Goal: Obtain resource: Obtain resource

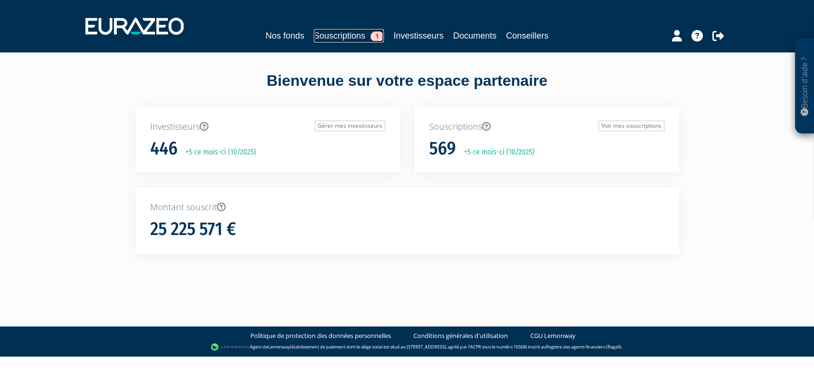
click at [329, 41] on link "Souscriptions 1" at bounding box center [349, 35] width 70 height 13
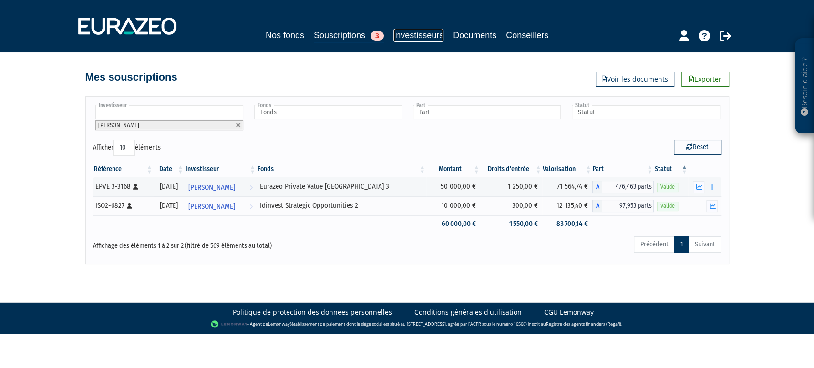
click at [399, 33] on link "Investisseurs" at bounding box center [418, 35] width 50 height 13
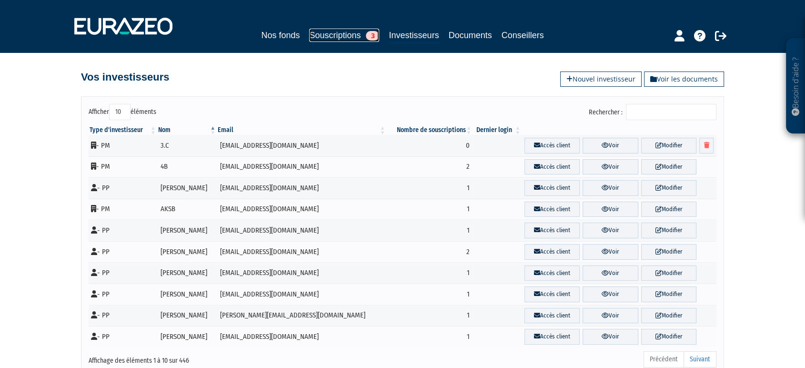
click at [324, 39] on link "Souscriptions 3" at bounding box center [344, 35] width 70 height 13
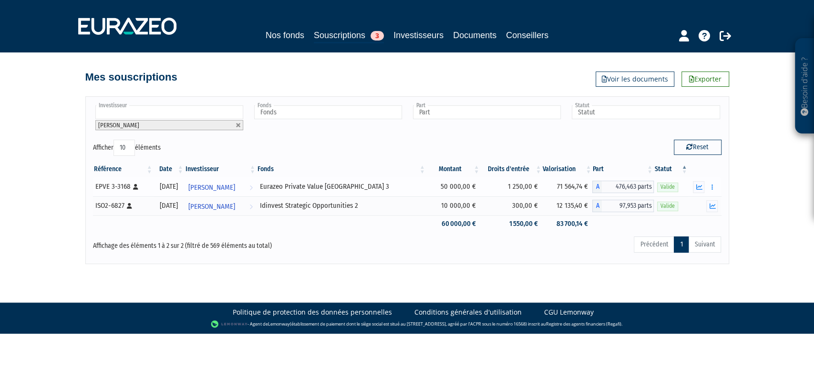
click at [124, 187] on div "EPVE 3-3168 [Français] Personne physique" at bounding box center [122, 187] width 55 height 10
copy div "3168"
click at [427, 31] on link "Investisseurs" at bounding box center [418, 35] width 50 height 13
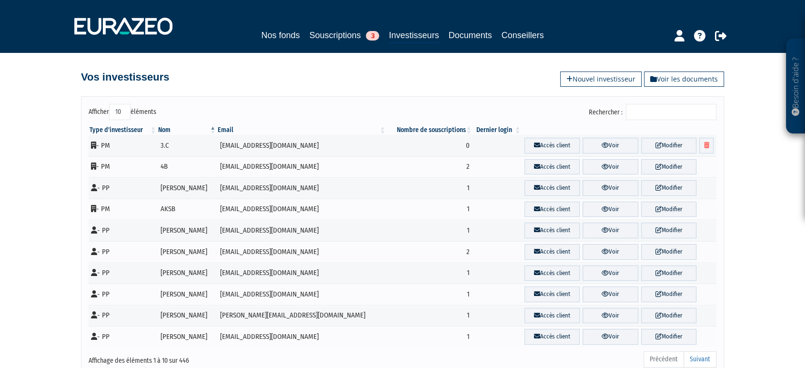
click at [651, 110] on input "Rechercher :" at bounding box center [671, 112] width 91 height 16
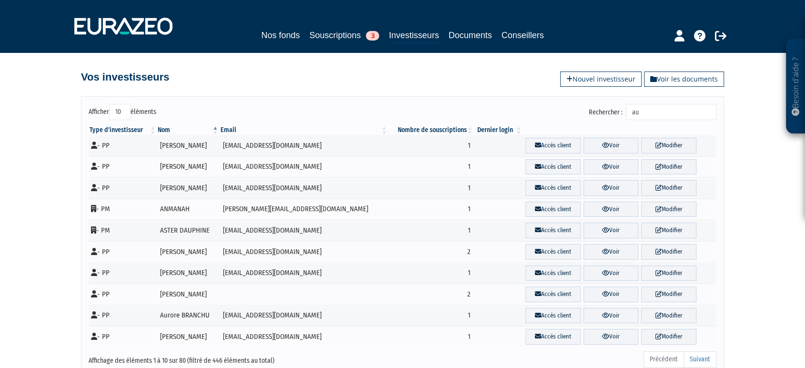
type input "a"
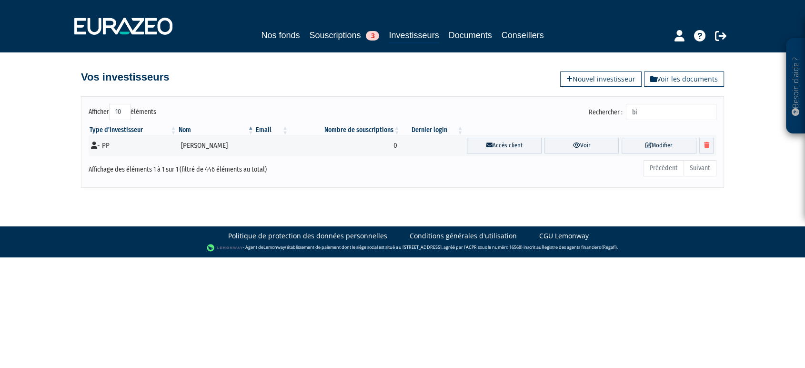
type input "b"
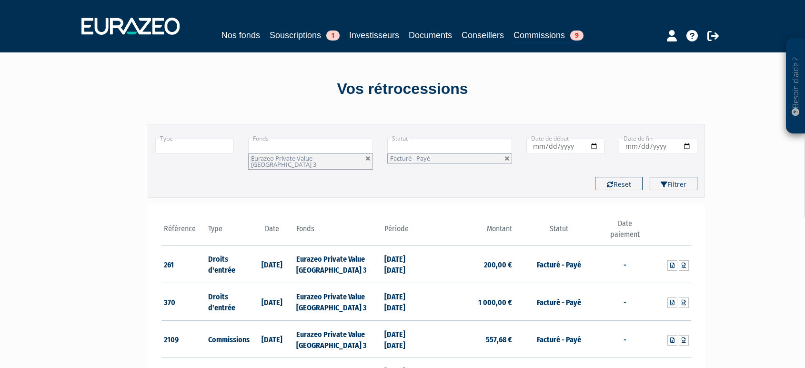
scroll to position [212, 0]
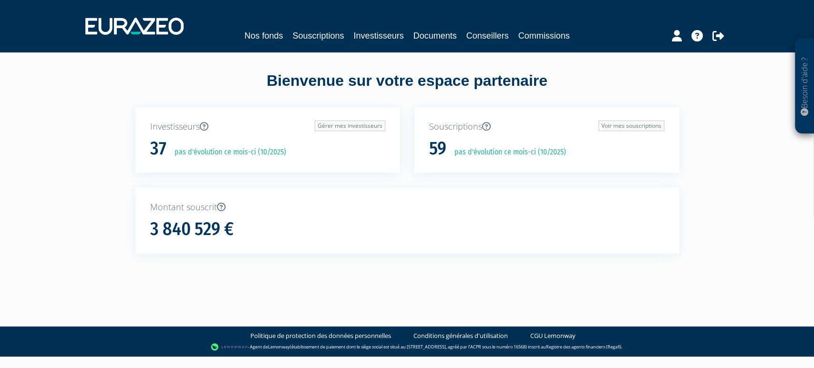
click at [323, 43] on div "Nos fonds Souscriptions Investisseurs Documents Conseillers Commissions" at bounding box center [406, 26] width 657 height 35
click at [316, 35] on link "Souscriptions" at bounding box center [317, 35] width 51 height 13
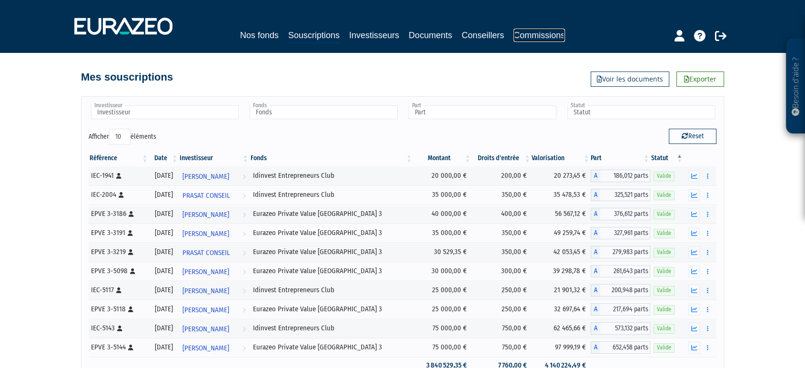
click at [557, 37] on link "Commissions" at bounding box center [539, 35] width 51 height 13
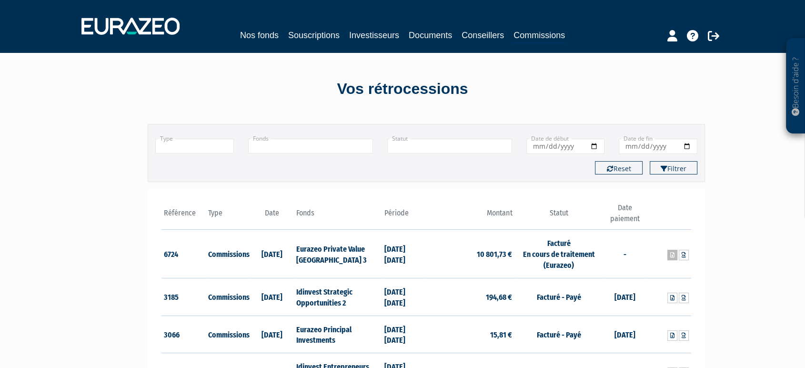
click at [673, 252] on icon at bounding box center [673, 255] width 4 height 6
click at [358, 140] on input "text" at bounding box center [310, 146] width 125 height 15
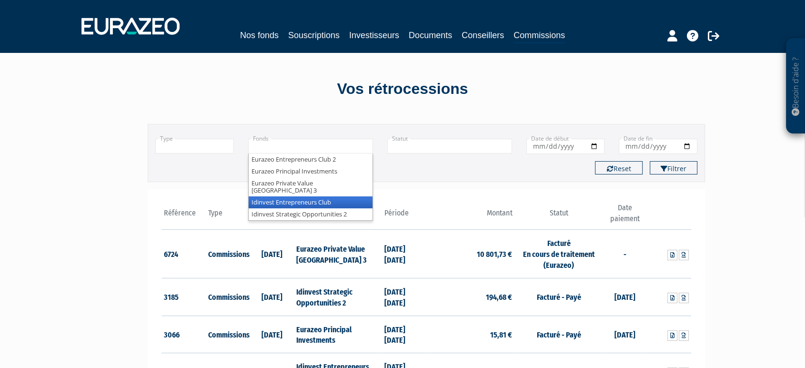
click at [350, 196] on li "Idinvest Entrepreneurs Club" at bounding box center [311, 202] width 124 height 12
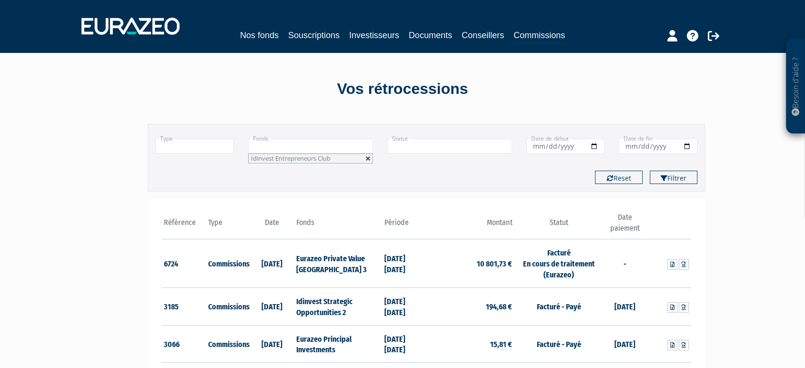
click at [369, 156] on link at bounding box center [369, 159] width 6 height 6
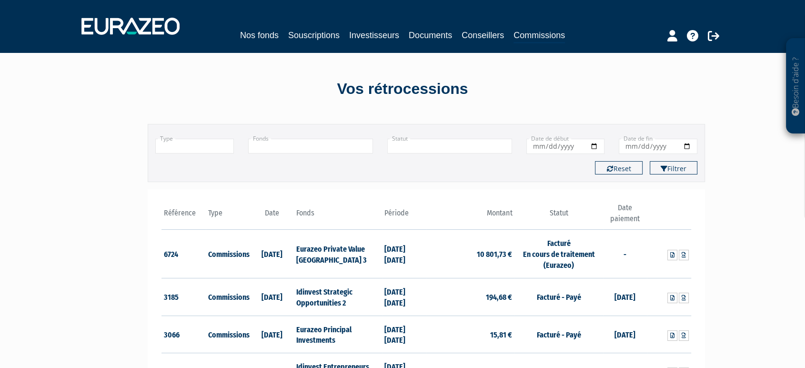
click at [355, 142] on input "text" at bounding box center [310, 146] width 125 height 15
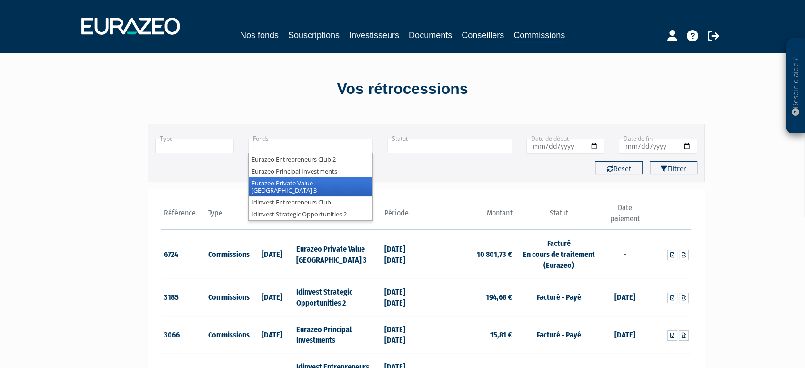
click at [353, 179] on li "Eurazeo Private Value [GEOGRAPHIC_DATA] 3" at bounding box center [311, 186] width 124 height 19
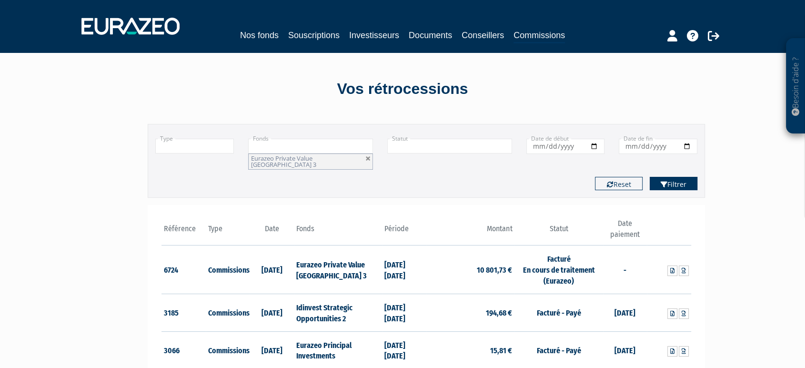
click at [684, 181] on button "Filtrer" at bounding box center [674, 183] width 48 height 13
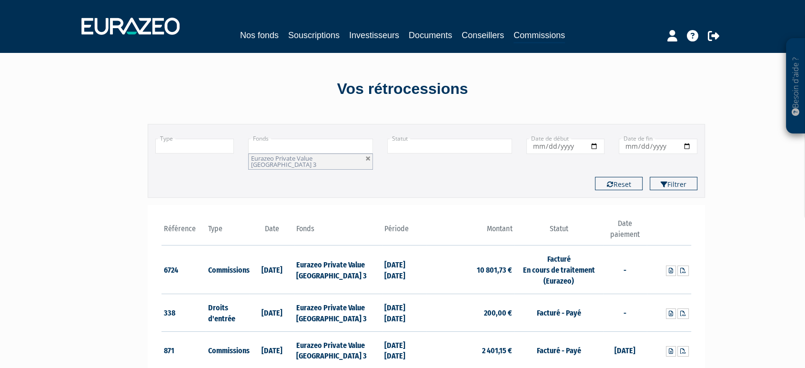
click at [718, 214] on div "Besoin d'aide ? × J'ai besoin d'aide Si vous avez une question à propos du fonc…" at bounding box center [402, 310] width 805 height 621
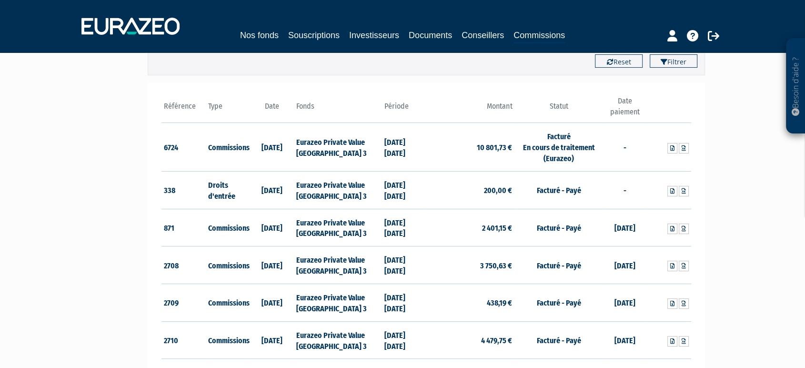
scroll to position [315, 0]
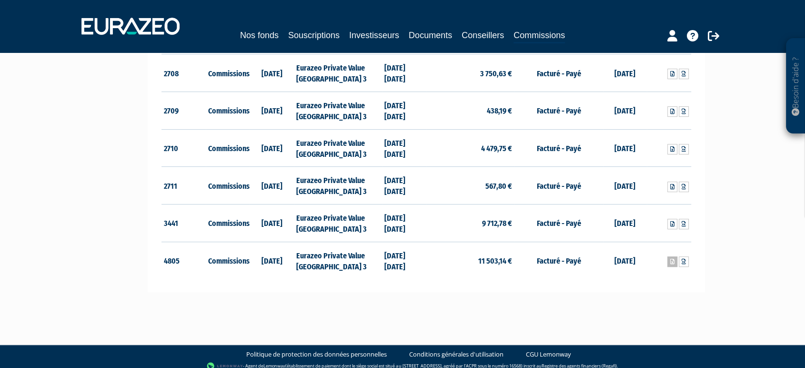
click at [677, 256] on link at bounding box center [673, 261] width 10 height 10
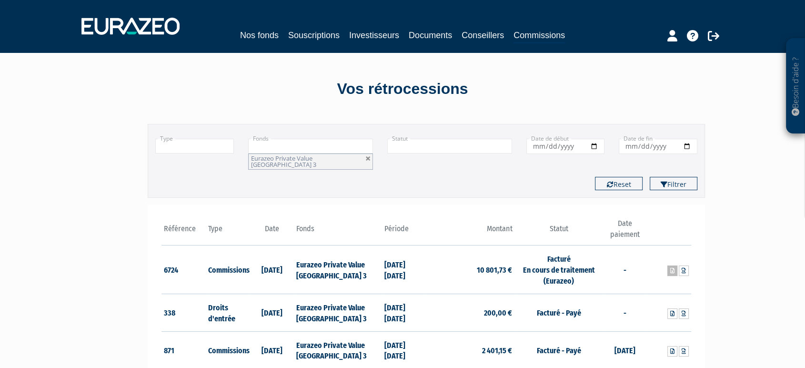
click at [671, 268] on icon at bounding box center [673, 271] width 4 height 6
click at [301, 31] on link "Souscriptions" at bounding box center [313, 35] width 51 height 13
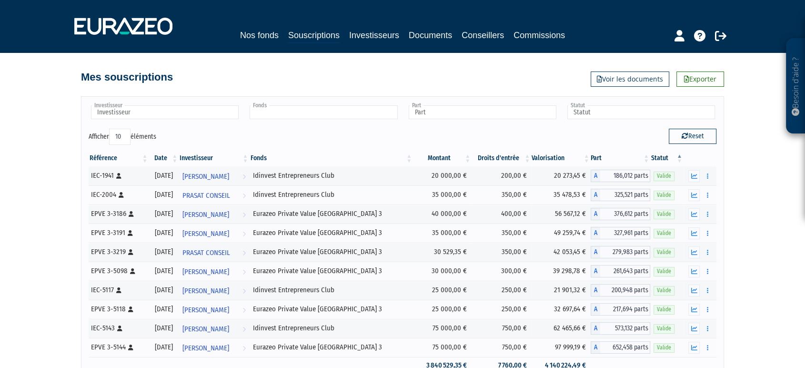
click at [308, 119] on input "text" at bounding box center [324, 112] width 148 height 14
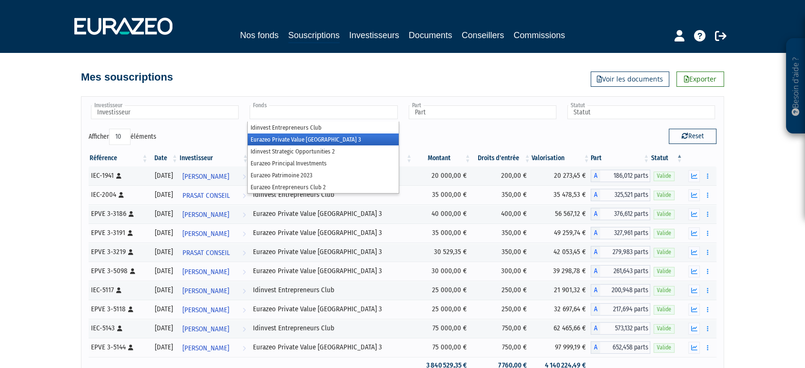
click at [309, 136] on li "Eurazeo Private Value [GEOGRAPHIC_DATA] 3" at bounding box center [323, 139] width 151 height 12
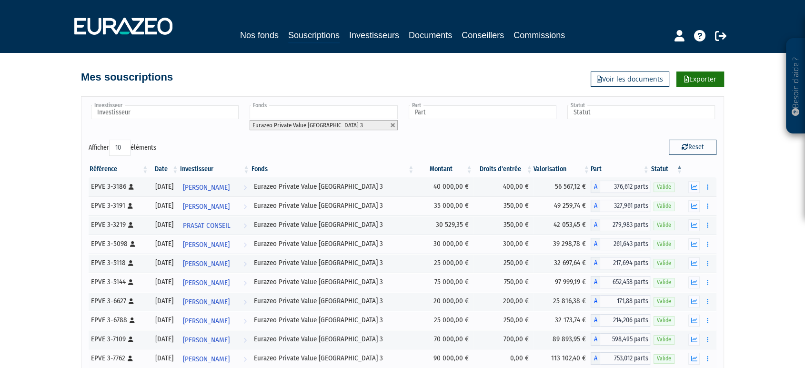
click at [693, 79] on link "Exporter" at bounding box center [701, 78] width 48 height 15
click at [536, 34] on link "Commissions" at bounding box center [539, 35] width 51 height 13
